Goal: Find contact information: Find contact information

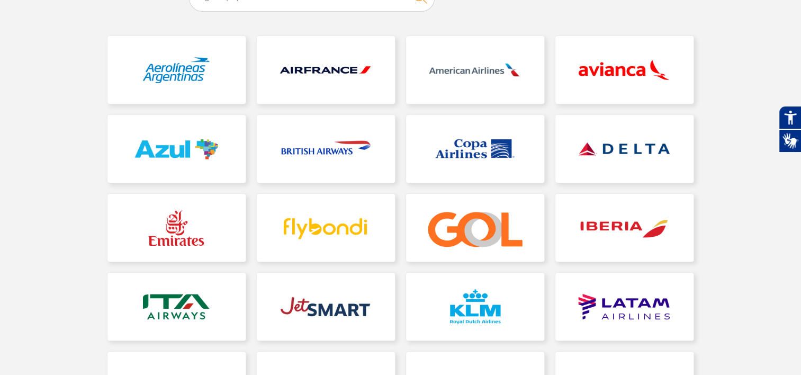
scroll to position [159, 0]
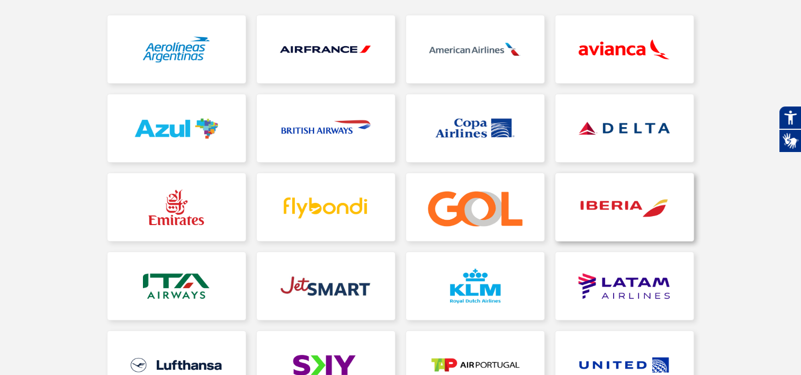
click at [639, 220] on link at bounding box center [624, 207] width 138 height 68
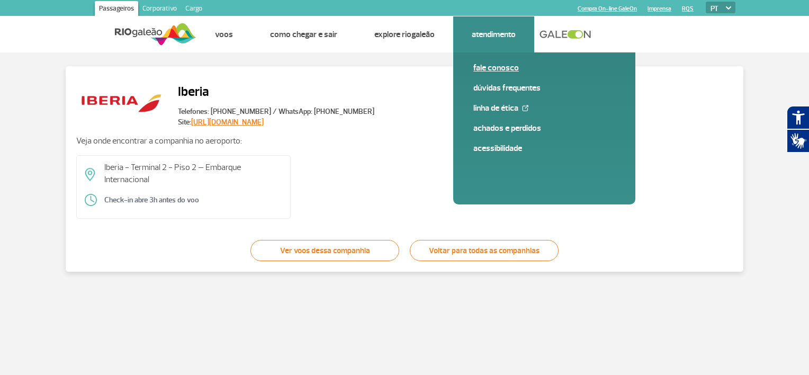
click at [486, 69] on link "Fale conosco" at bounding box center [544, 68] width 142 height 12
